Goal: Task Accomplishment & Management: Manage account settings

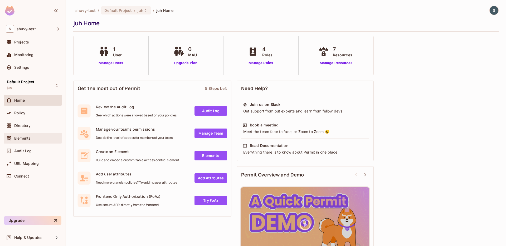
click at [27, 137] on span "Elements" at bounding box center [22, 138] width 16 height 4
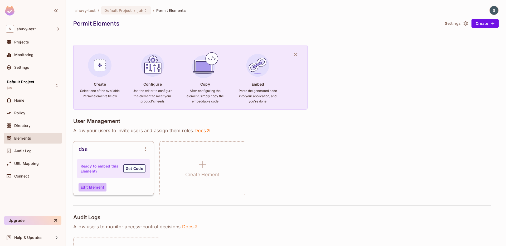
click at [100, 185] on button "Edit Element" at bounding box center [93, 187] width 28 height 8
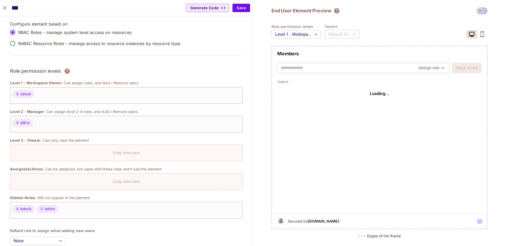
click at [326, 36] on div "Default Tenant" at bounding box center [342, 34] width 35 height 15
click at [340, 32] on div "Default Tenant" at bounding box center [342, 34] width 35 height 15
click at [310, 32] on body "S shuvy-test Projects Monitoring Settings Default Project juh Home Policy Direc…" at bounding box center [253, 123] width 506 height 246
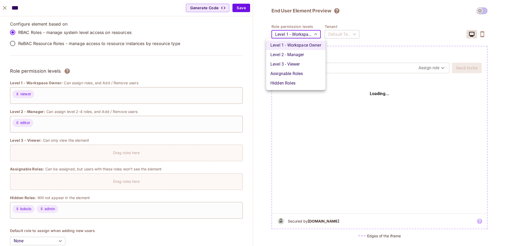
click at [310, 32] on div at bounding box center [253, 123] width 506 height 246
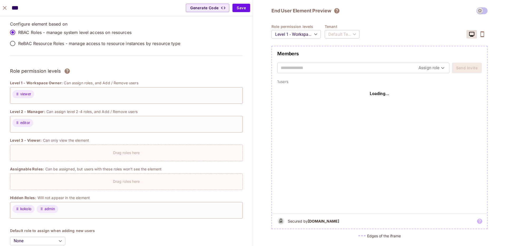
click at [46, 43] on p "ReBAC Resource Roles - manage access to resource instances by resource type" at bounding box center [99, 44] width 162 height 6
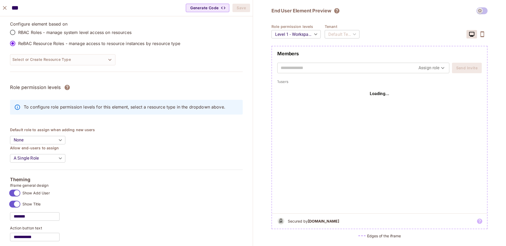
click at [40, 62] on button "Select or Create Resource Type" at bounding box center [62, 59] width 105 height 11
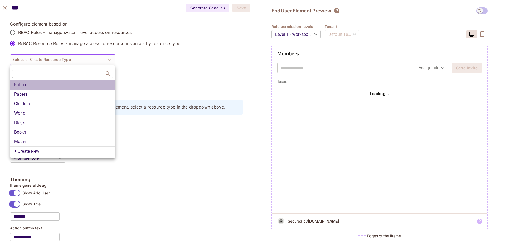
click at [41, 86] on li "Father" at bounding box center [62, 84] width 105 height 9
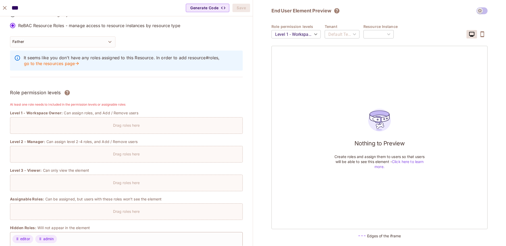
scroll to position [36, 0]
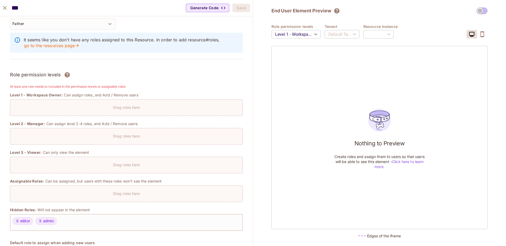
click at [63, 26] on button "Father" at bounding box center [62, 23] width 105 height 11
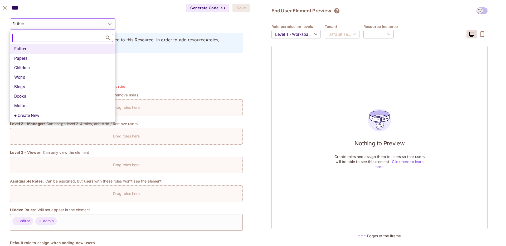
click at [59, 101] on li "Mother" at bounding box center [62, 105] width 105 height 9
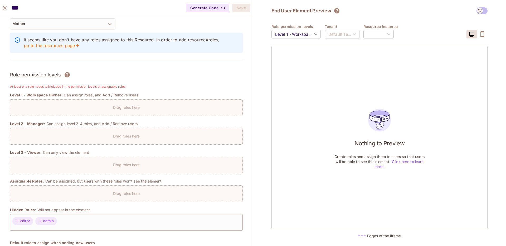
click at [62, 26] on button "Mother" at bounding box center [62, 23] width 105 height 11
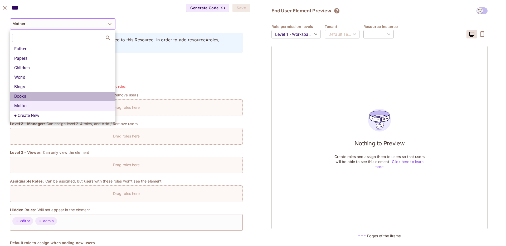
click at [46, 95] on li "Books" at bounding box center [62, 96] width 105 height 9
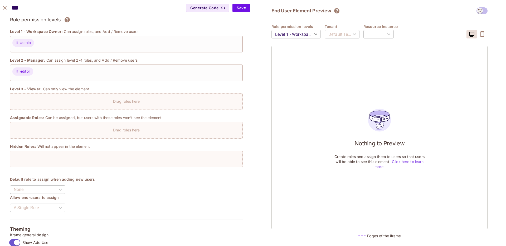
scroll to position [0, 0]
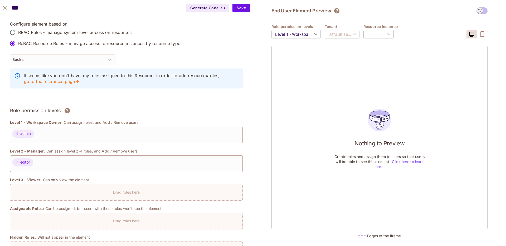
click at [371, 31] on div "​" at bounding box center [378, 34] width 30 height 15
click at [373, 34] on div "​" at bounding box center [378, 34] width 30 height 15
click at [374, 34] on div "​" at bounding box center [378, 34] width 30 height 15
click at [352, 34] on div "Default Tenant" at bounding box center [342, 34] width 35 height 15
click at [351, 34] on div "Default Tenant" at bounding box center [342, 34] width 35 height 15
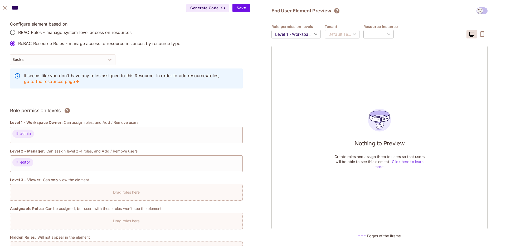
click at [351, 34] on div "Default Tenant" at bounding box center [342, 34] width 35 height 15
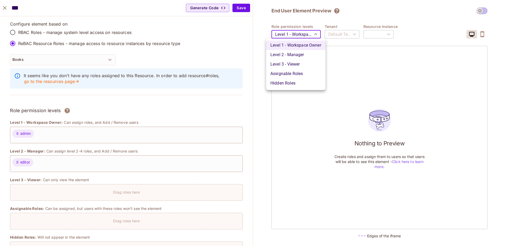
click at [314, 32] on body "S shuvy-test Projects Monitoring Settings Default Project juh Home Policy Direc…" at bounding box center [253, 123] width 506 height 246
click at [294, 53] on li "Level 2 - Manager" at bounding box center [295, 54] width 59 height 9
type input "*******"
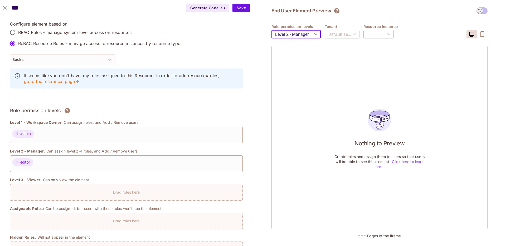
click at [332, 34] on div "Default Tenant" at bounding box center [342, 34] width 35 height 15
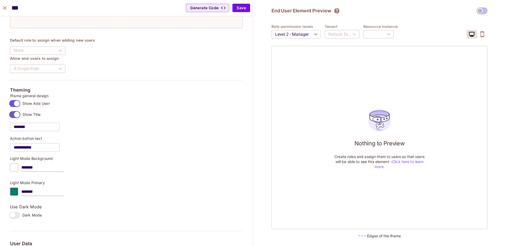
scroll to position [185, 0]
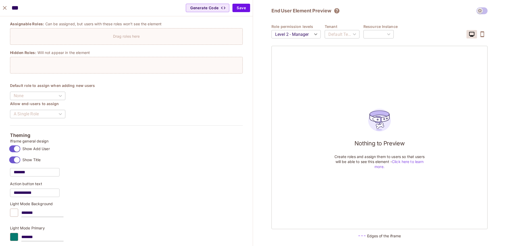
click at [7, 12] on div "***" at bounding box center [36, 8] width 67 height 11
click at [4, 10] on icon "close" at bounding box center [5, 8] width 6 height 6
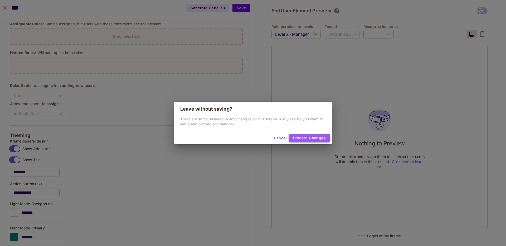
click at [310, 136] on button "Discard Changes" at bounding box center [309, 138] width 41 height 8
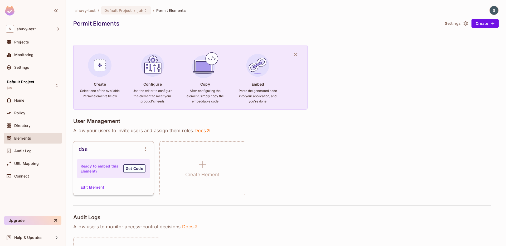
click at [310, 136] on div "User Management Allow your users to invite users and assign them roles . Docs d…" at bounding box center [285, 156] width 425 height 77
